Goal: Information Seeking & Learning: Learn about a topic

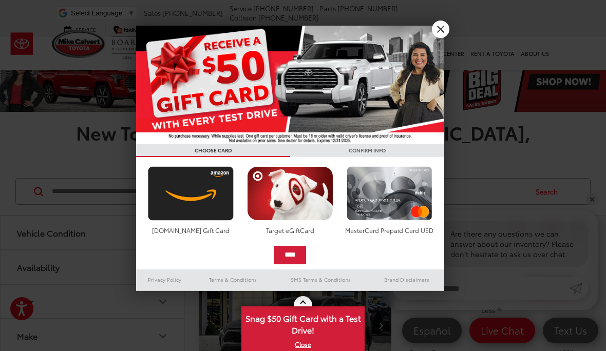
click at [448, 30] on link "X" at bounding box center [440, 29] width 17 height 17
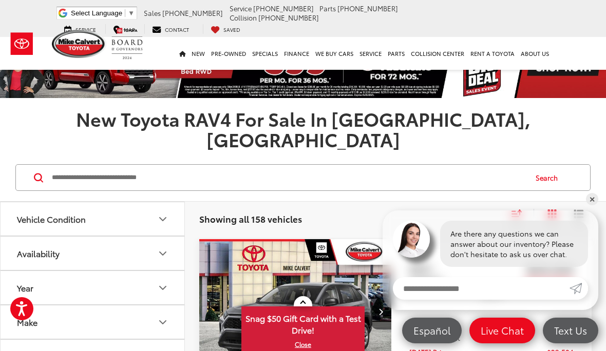
scroll to position [37, 0]
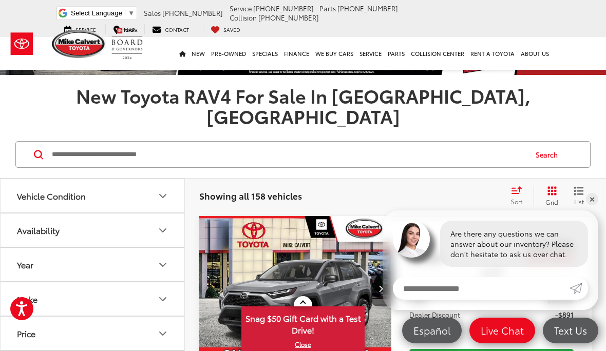
click at [172, 282] on button "Make" at bounding box center [93, 298] width 185 height 33
click at [53, 325] on img at bounding box center [46, 335] width 28 height 24
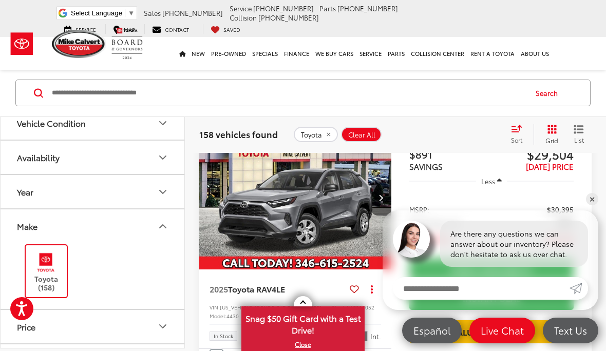
scroll to position [107, 0]
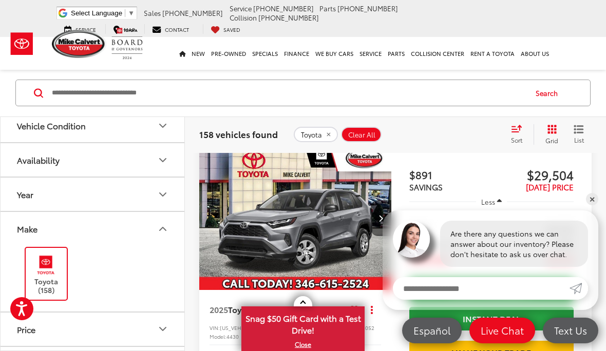
click at [167, 196] on icon "Year" at bounding box center [163, 194] width 12 height 12
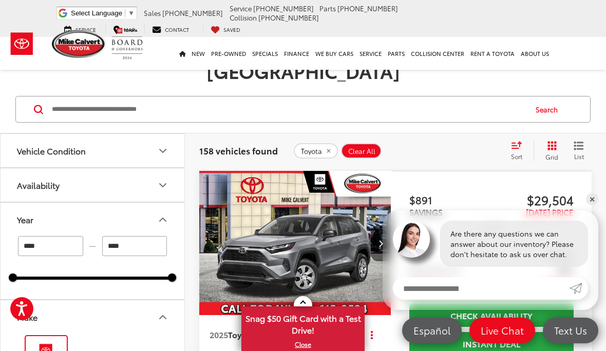
scroll to position [0, 1]
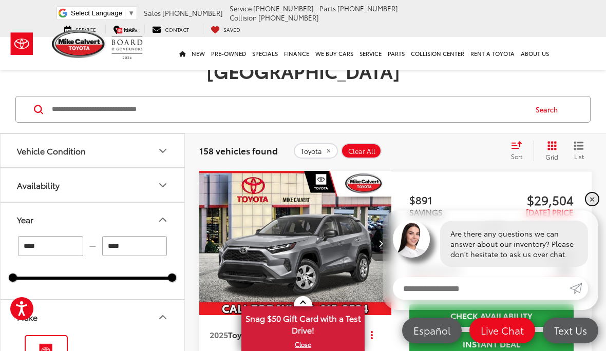
click at [587, 203] on link "✕" at bounding box center [592, 199] width 12 height 12
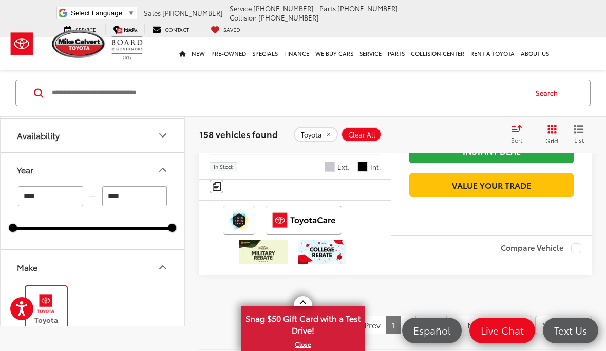
scroll to position [3773, 0]
